Goal: Task Accomplishment & Management: Complete application form

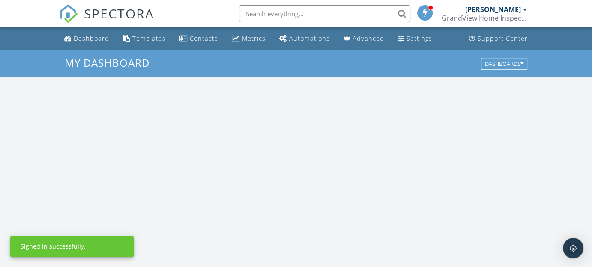
scroll to position [793, 605]
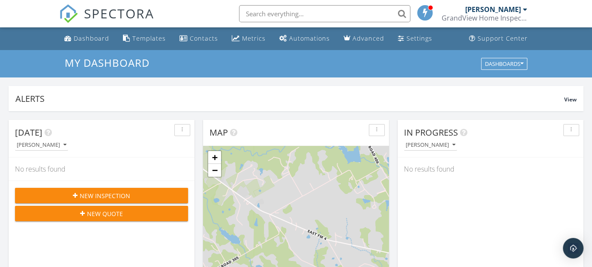
click at [127, 196] on span "New Inspection" at bounding box center [105, 196] width 51 height 9
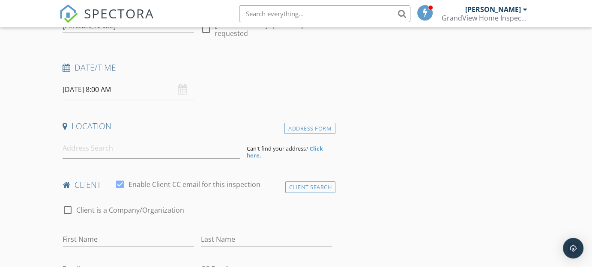
scroll to position [106, 0]
click at [184, 90] on div "[DATE] 8:00 AM" at bounding box center [128, 88] width 131 height 21
click at [182, 90] on div "[DATE] 8:00 AM" at bounding box center [128, 88] width 131 height 21
click at [185, 90] on div "[DATE] 8:00 AM" at bounding box center [128, 88] width 131 height 21
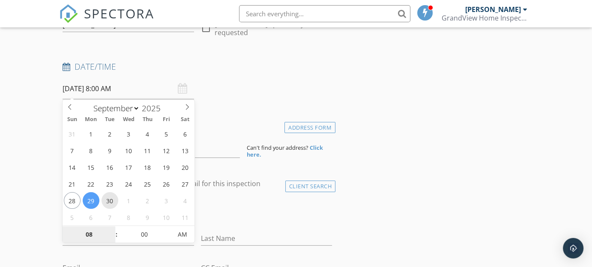
type input "[DATE] 8:00 AM"
type input "9"
type input "[DATE] 9:00 AM"
click at [256, 74] on div "Date/Time" at bounding box center [197, 69] width 276 height 17
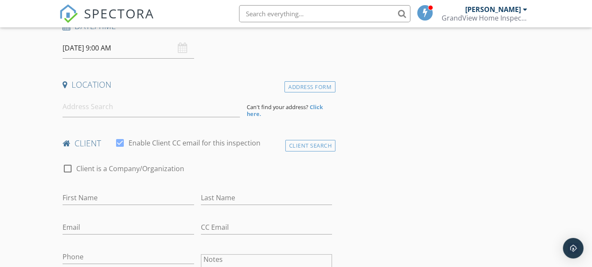
scroll to position [147, 0]
click at [121, 104] on input at bounding box center [151, 106] width 177 height 21
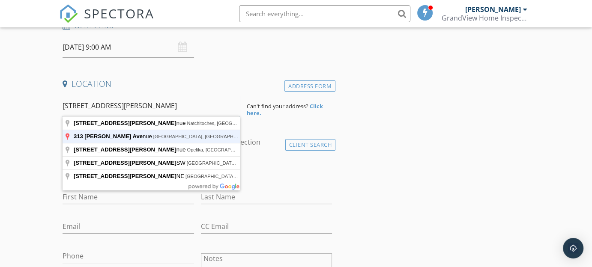
type input "[STREET_ADDRESS][PERSON_NAME]"
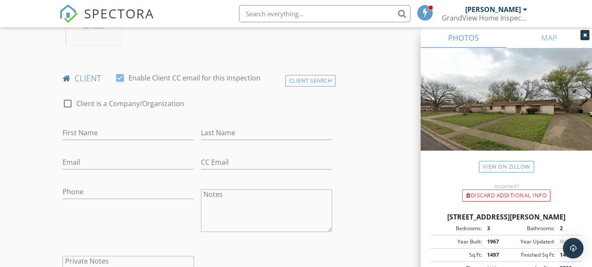
scroll to position [397, 0]
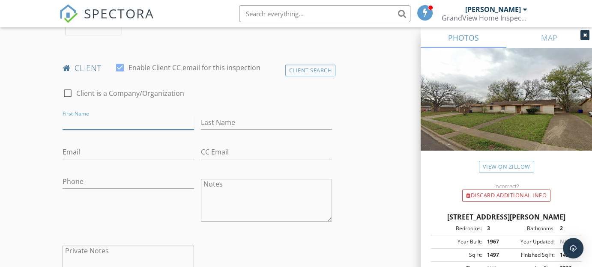
click at [113, 123] on input "First Name" at bounding box center [128, 123] width 131 height 14
type input "[PERSON_NAME]"
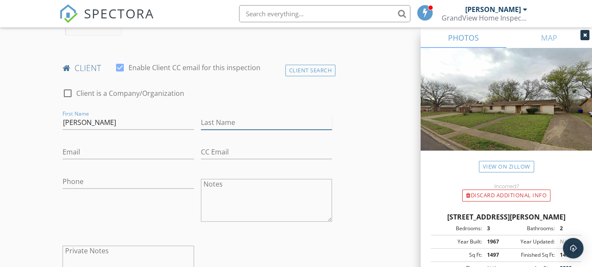
click at [226, 123] on input "Last Name" at bounding box center [266, 123] width 131 height 14
type input "Burns"
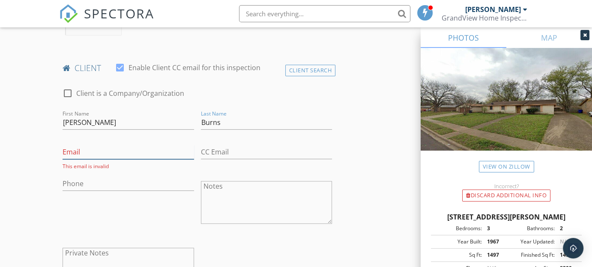
click at [128, 152] on input "Email" at bounding box center [128, 152] width 131 height 14
click at [87, 177] on input "Phone" at bounding box center [128, 184] width 131 height 14
type input "[PHONE_NUMBER]"
click at [83, 156] on input "Email" at bounding box center [128, 152] width 131 height 14
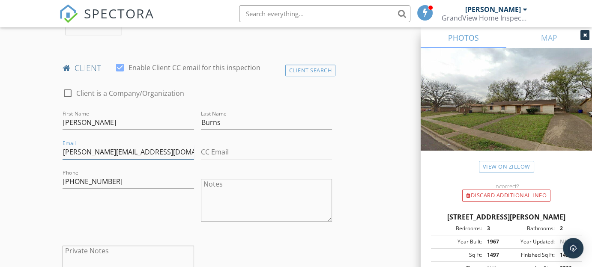
type input "[PERSON_NAME][EMAIL_ADDRESS][DOMAIN_NAME]"
click at [93, 213] on div "Phone [PHONE_NUMBER]" at bounding box center [128, 201] width 138 height 67
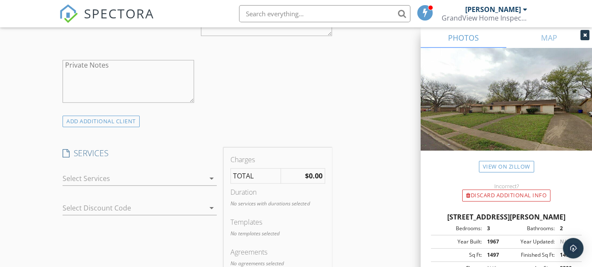
scroll to position [648, 0]
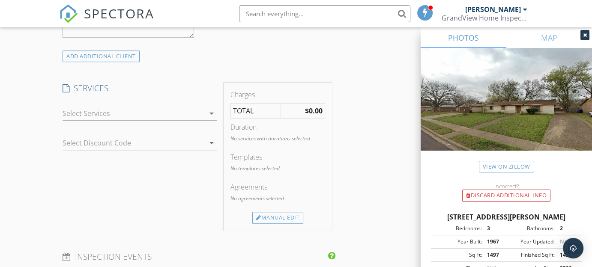
click at [212, 114] on icon "arrow_drop_down" at bounding box center [212, 113] width 10 height 10
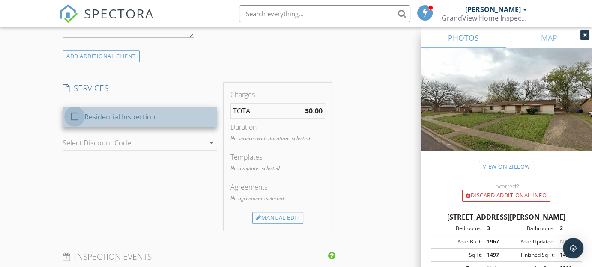
click at [75, 116] on div at bounding box center [74, 116] width 15 height 15
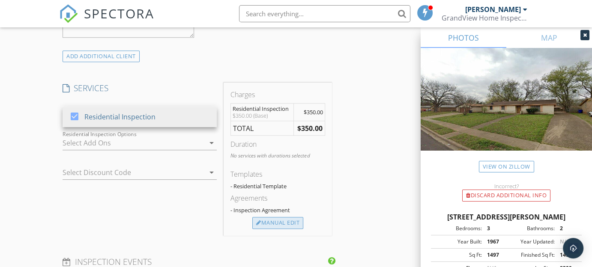
click at [282, 222] on div "Manual Edit" at bounding box center [277, 223] width 51 height 12
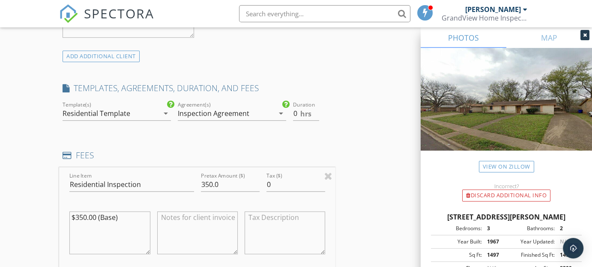
click at [167, 114] on icon "arrow_drop_down" at bounding box center [166, 113] width 10 height 10
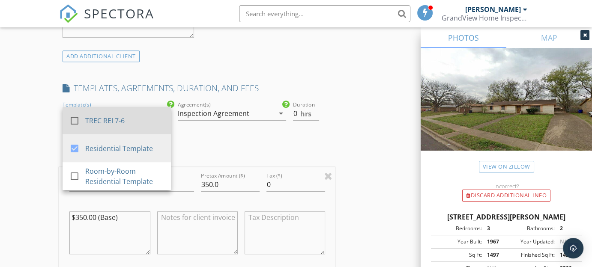
click at [73, 124] on div at bounding box center [74, 121] width 15 height 15
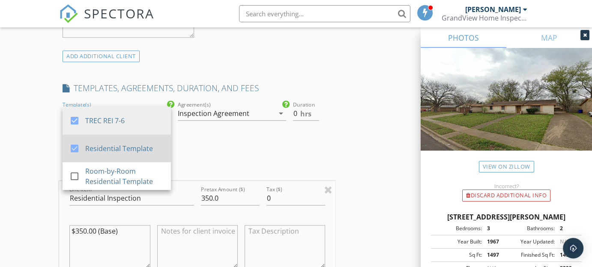
click at [75, 150] on div at bounding box center [74, 148] width 15 height 15
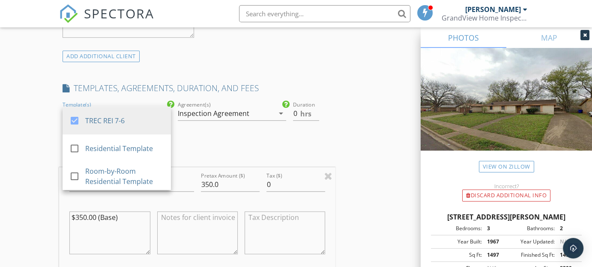
click at [226, 132] on div "INSPECTOR(S) check_box [PERSON_NAME] PRIMARY [PERSON_NAME] arrow_drop_down chec…" at bounding box center [197, 175] width 276 height 1448
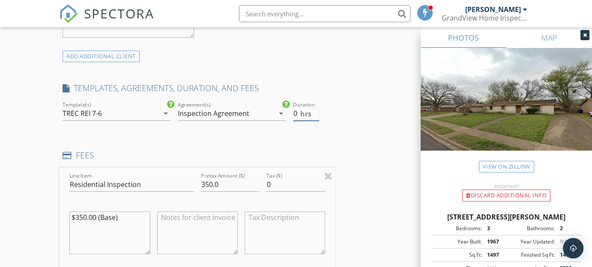
click at [299, 113] on input "0" at bounding box center [306, 114] width 26 height 14
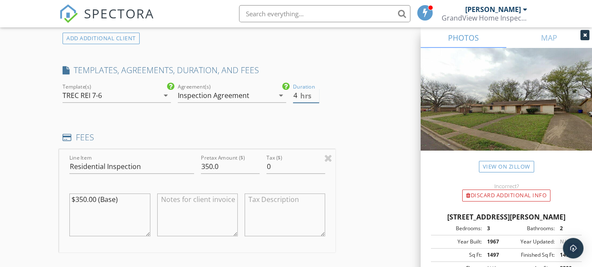
scroll to position [670, 0]
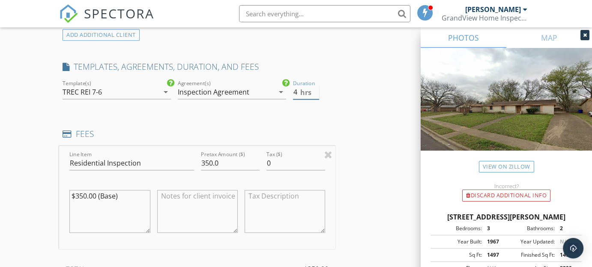
type input "4"
click at [220, 159] on input "350.0" at bounding box center [230, 163] width 59 height 14
drag, startPoint x: 220, startPoint y: 159, endPoint x: 185, endPoint y: 159, distance: 35.1
click at [185, 159] on div "Line Item Residential Inspection Pretax Amount ($) 350.0 Tax ($) 0 $350.00 (Bas…" at bounding box center [197, 197] width 276 height 103
type input "400"
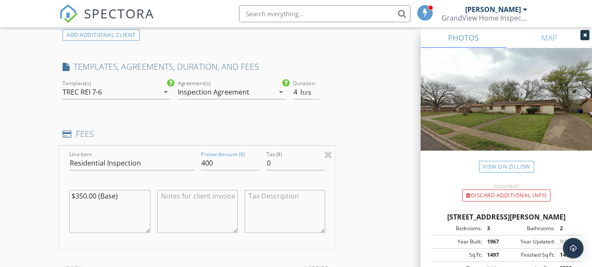
click at [364, 195] on div "INSPECTOR(S) check_box [PERSON_NAME] PRIMARY [PERSON_NAME] arrow_drop_down chec…" at bounding box center [296, 179] width 474 height 1499
click at [86, 195] on textarea "$350.00 (Base)" at bounding box center [109, 211] width 81 height 43
type textarea "$400.00 (Base)"
click at [358, 190] on div "INSPECTOR(S) check_box [PERSON_NAME] PRIMARY [PERSON_NAME] arrow_drop_down chec…" at bounding box center [296, 179] width 474 height 1499
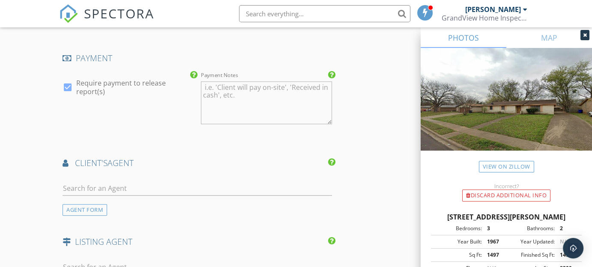
scroll to position [1010, 0]
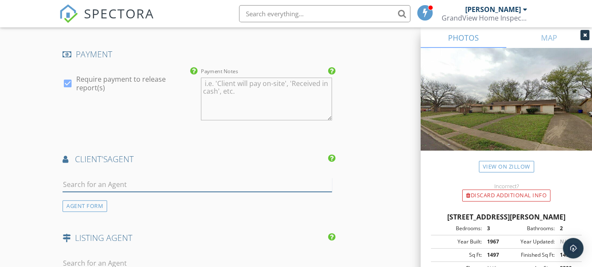
click at [136, 183] on input "text" at bounding box center [198, 185] width 270 height 14
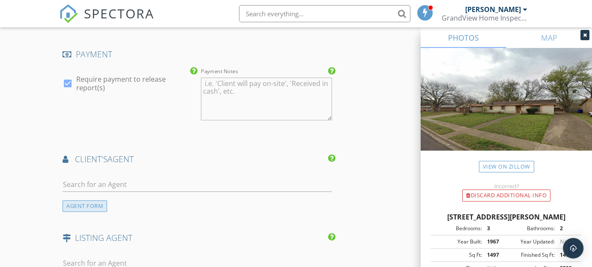
click at [90, 203] on div "AGENT FORM" at bounding box center [85, 207] width 45 height 12
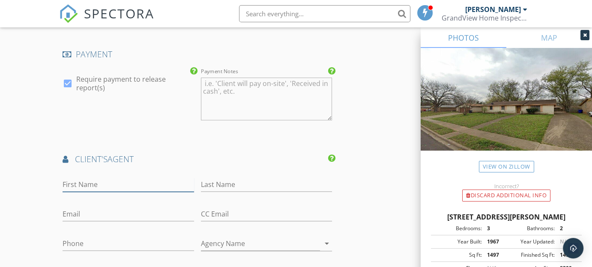
click at [93, 185] on input "First Name" at bounding box center [128, 185] width 131 height 14
type input "[PERSON_NAME]"
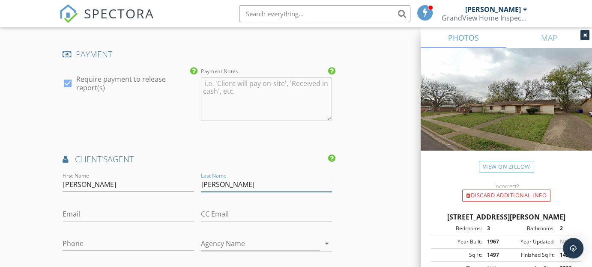
type input "[PERSON_NAME]"
click at [76, 211] on input "Email" at bounding box center [128, 214] width 131 height 14
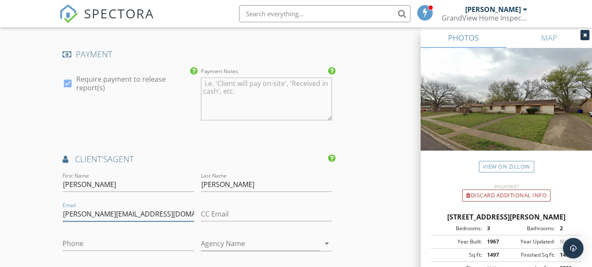
type input "[PERSON_NAME][EMAIL_ADDRESS][DOMAIN_NAME]"
click at [91, 240] on input "Phone" at bounding box center [128, 244] width 131 height 14
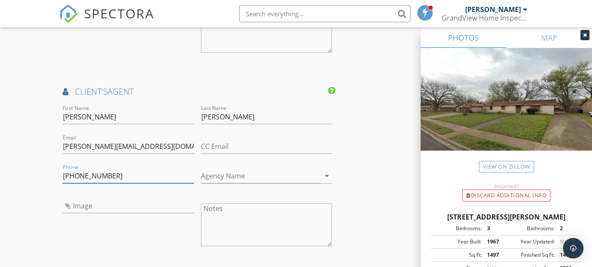
scroll to position [1113, 0]
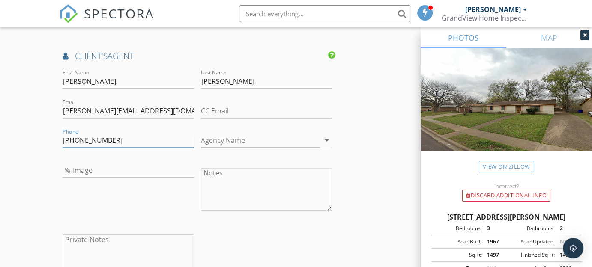
type input "[PHONE_NUMBER]"
click at [327, 141] on icon "arrow_drop_down" at bounding box center [327, 140] width 10 height 10
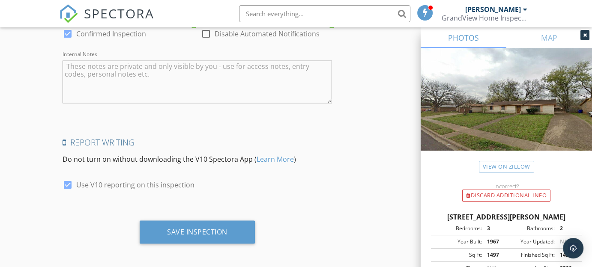
scroll to position [1543, 0]
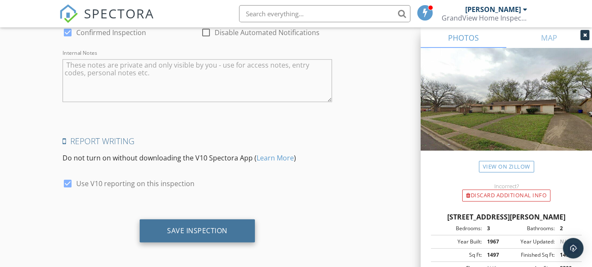
click at [219, 232] on div "Save Inspection" at bounding box center [197, 230] width 60 height 9
